Goal: Book appointment/travel/reservation

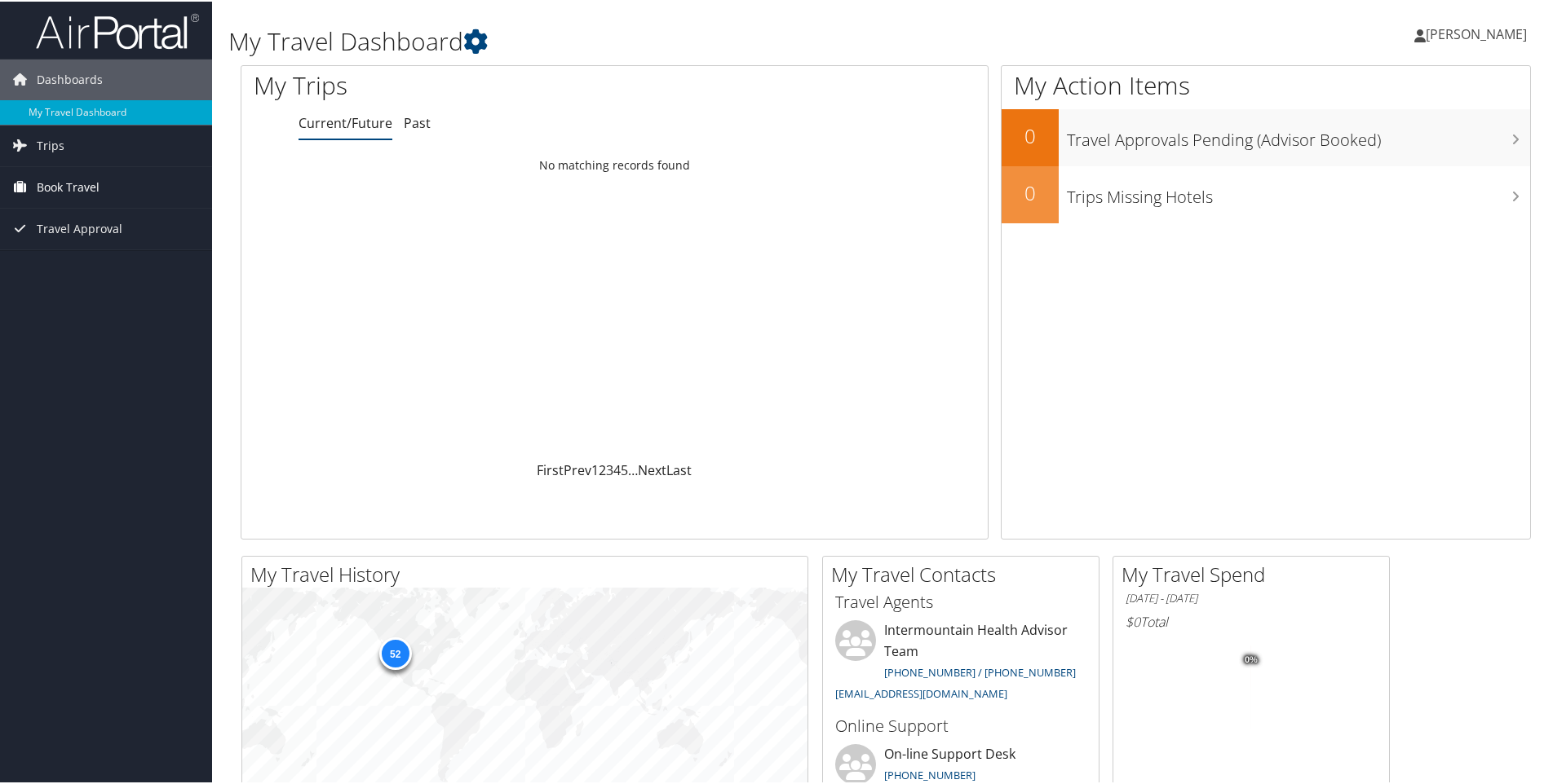
click at [43, 182] on span "Book Travel" at bounding box center [68, 185] width 63 height 40
click at [34, 263] on link "Book/Manage Online Trips" at bounding box center [106, 267] width 212 height 24
